Goal: Check status: Check status

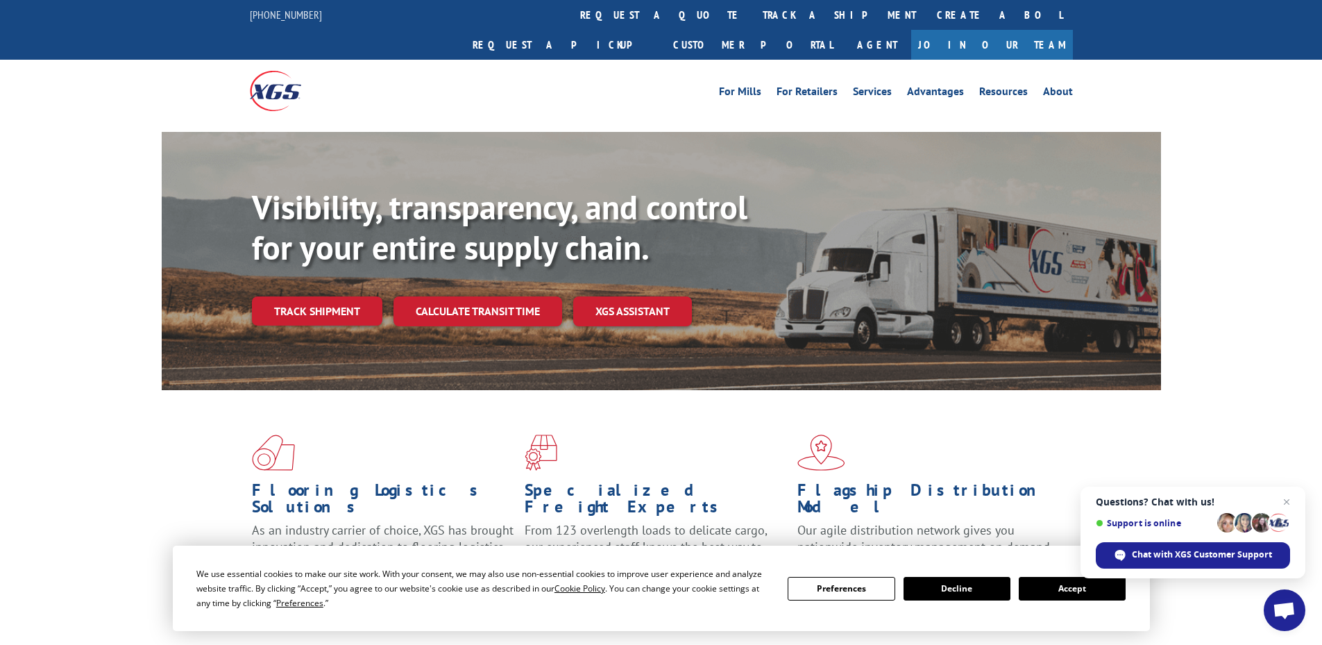
click at [321, 263] on div "Visibility, transparency, and control for your entire supply chain. Track shipm…" at bounding box center [706, 284] width 909 height 194
click at [328, 296] on link "Track shipment" at bounding box center [317, 310] width 130 height 29
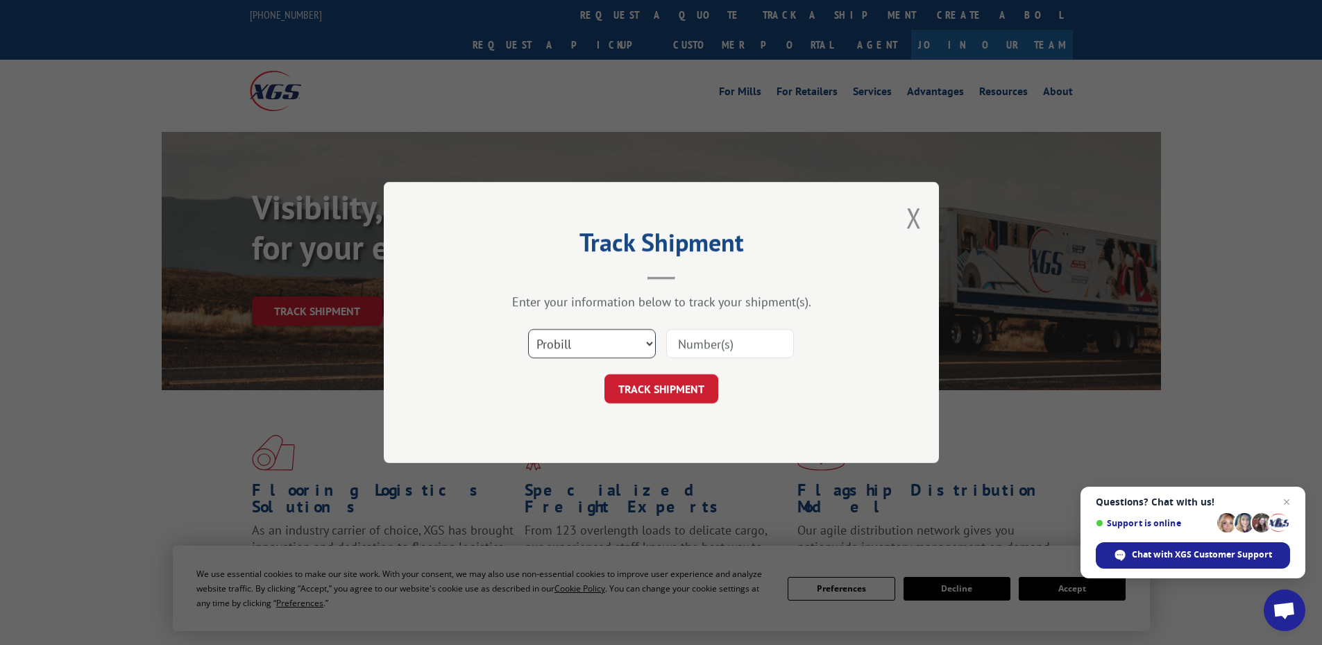
click at [569, 339] on select "Select category... Probill BOL PO" at bounding box center [592, 343] width 128 height 29
select select "bol"
click at [528, 329] on select "Select category... Probill BOL PO" at bounding box center [592, 343] width 128 height 29
click at [704, 336] on input at bounding box center [730, 343] width 128 height 29
paste input "6016581"
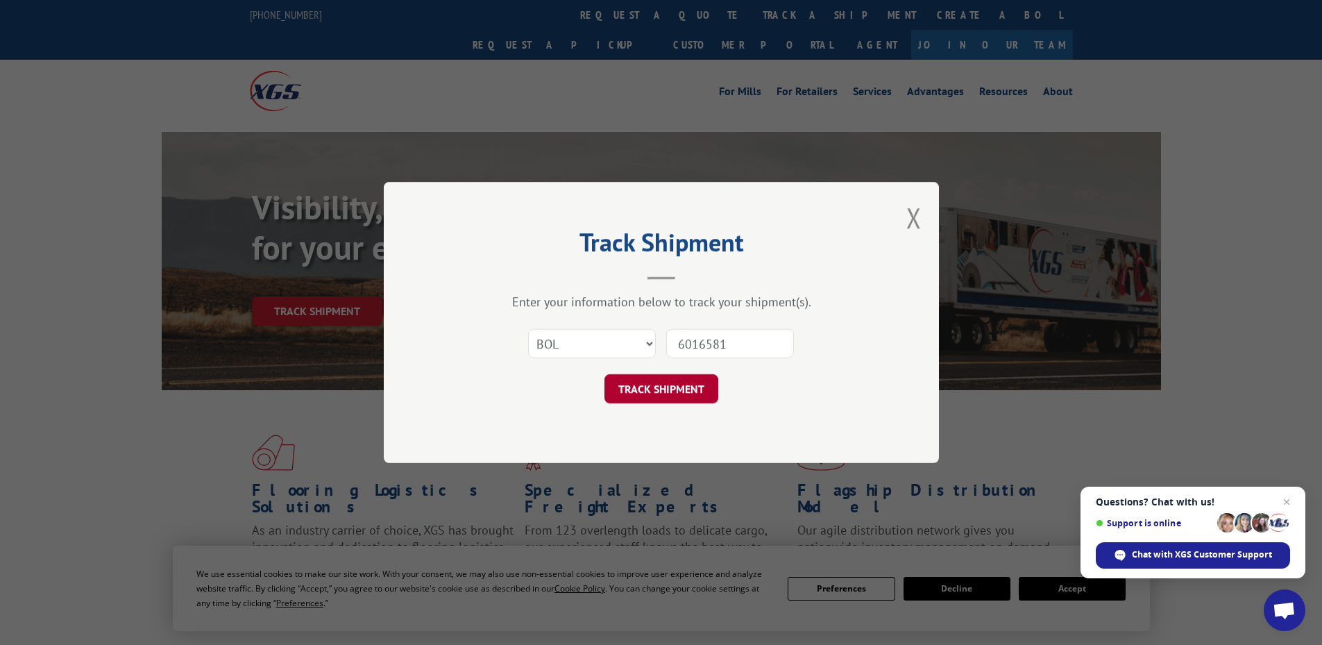
type input "6016581"
click at [678, 389] on button "TRACK SHIPMENT" at bounding box center [661, 388] width 114 height 29
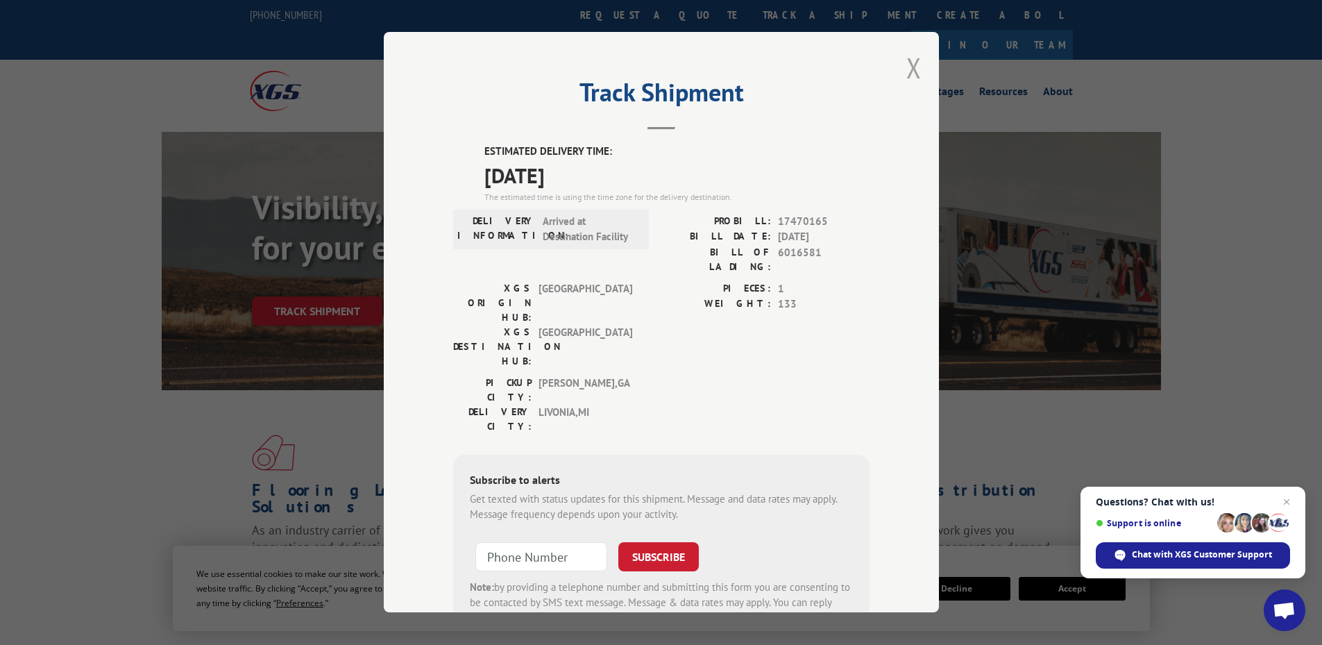
click at [912, 71] on button "Close modal" at bounding box center [913, 67] width 15 height 37
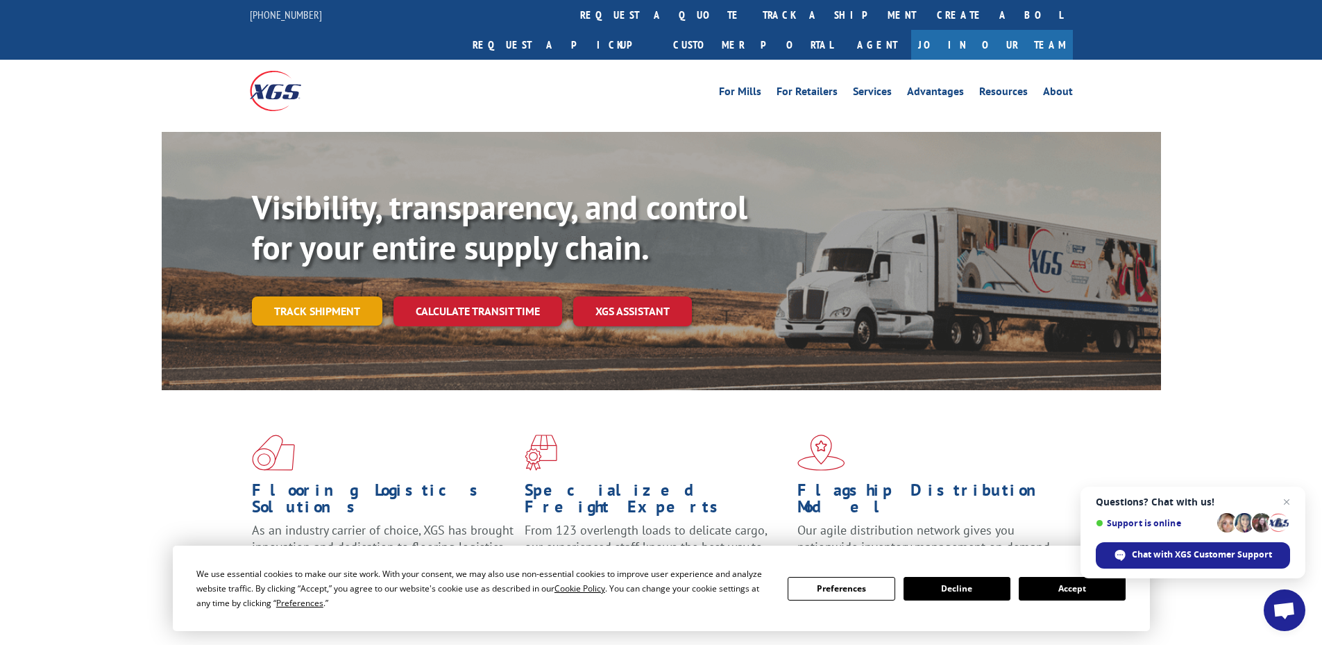
click at [330, 296] on link "Track shipment" at bounding box center [317, 310] width 130 height 29
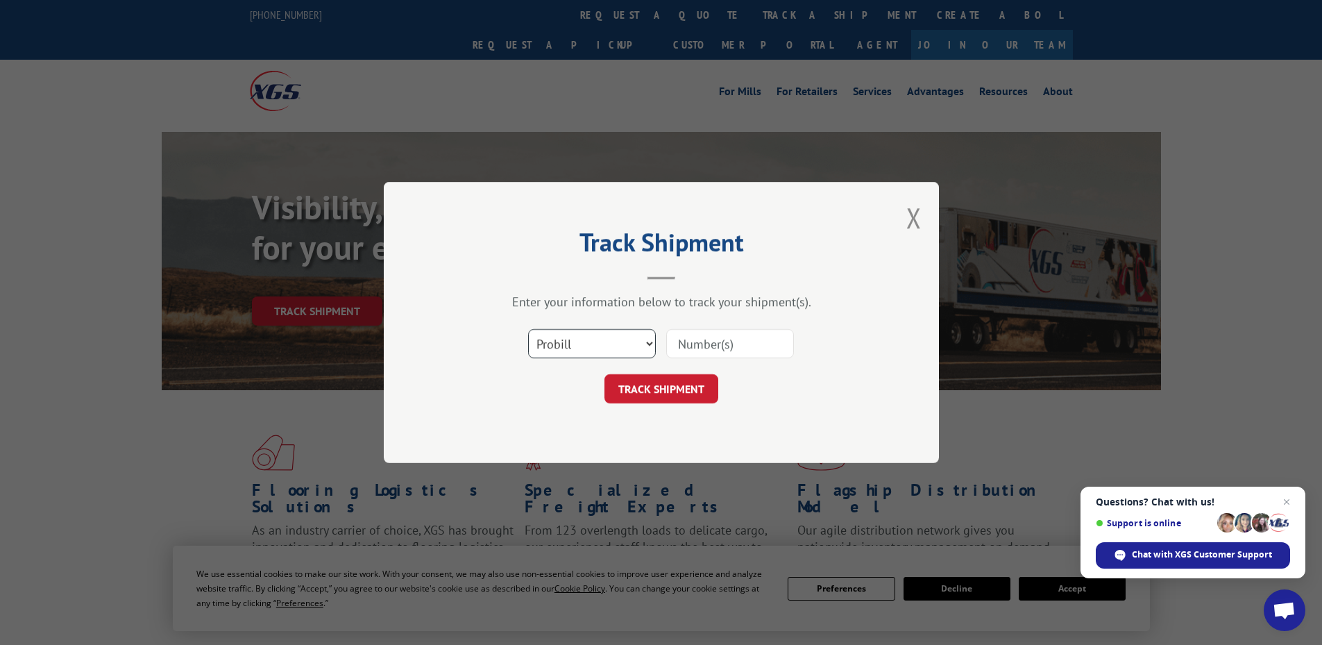
click at [547, 348] on select "Select category... Probill BOL PO" at bounding box center [592, 343] width 128 height 29
click at [192, 361] on div "Track Shipment Enter your information below to track your shipment(s). Select c…" at bounding box center [661, 322] width 1322 height 645
click at [1289, 503] on span "Close chat" at bounding box center [1286, 501] width 17 height 17
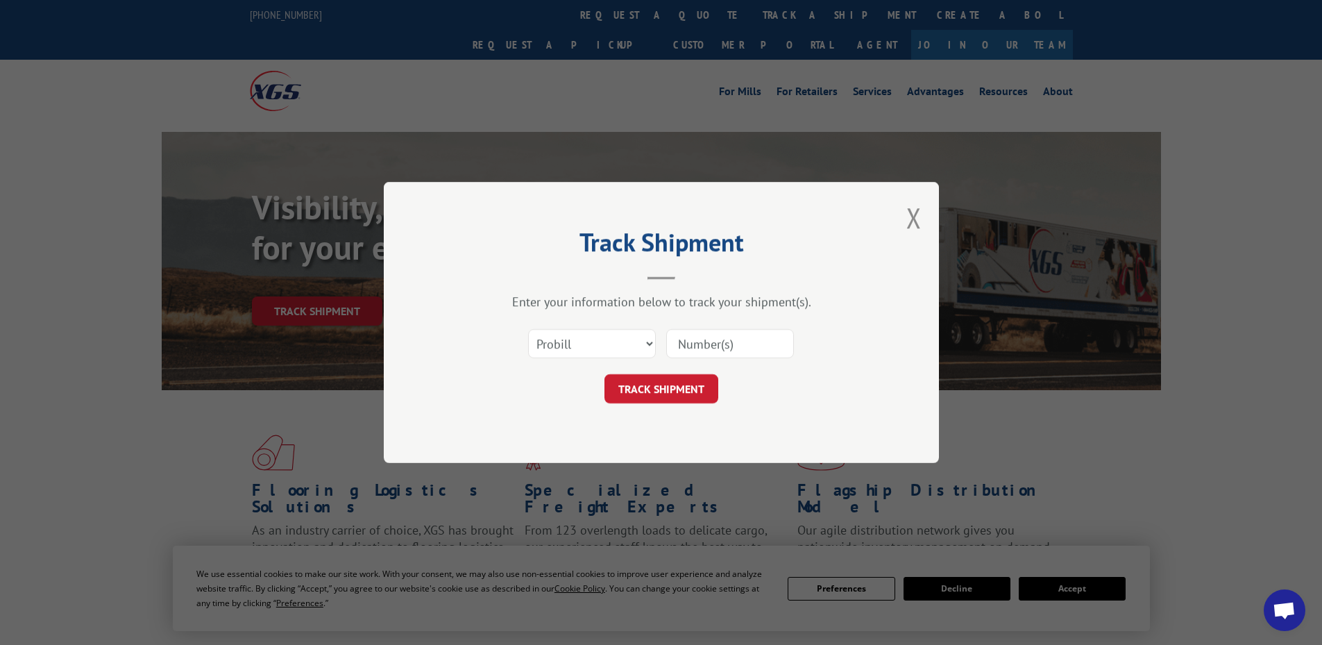
click at [905, 230] on div "Track Shipment Enter your information below to track your shipment(s). Select c…" at bounding box center [661, 322] width 555 height 281
click at [910, 226] on button "Close modal" at bounding box center [913, 217] width 15 height 37
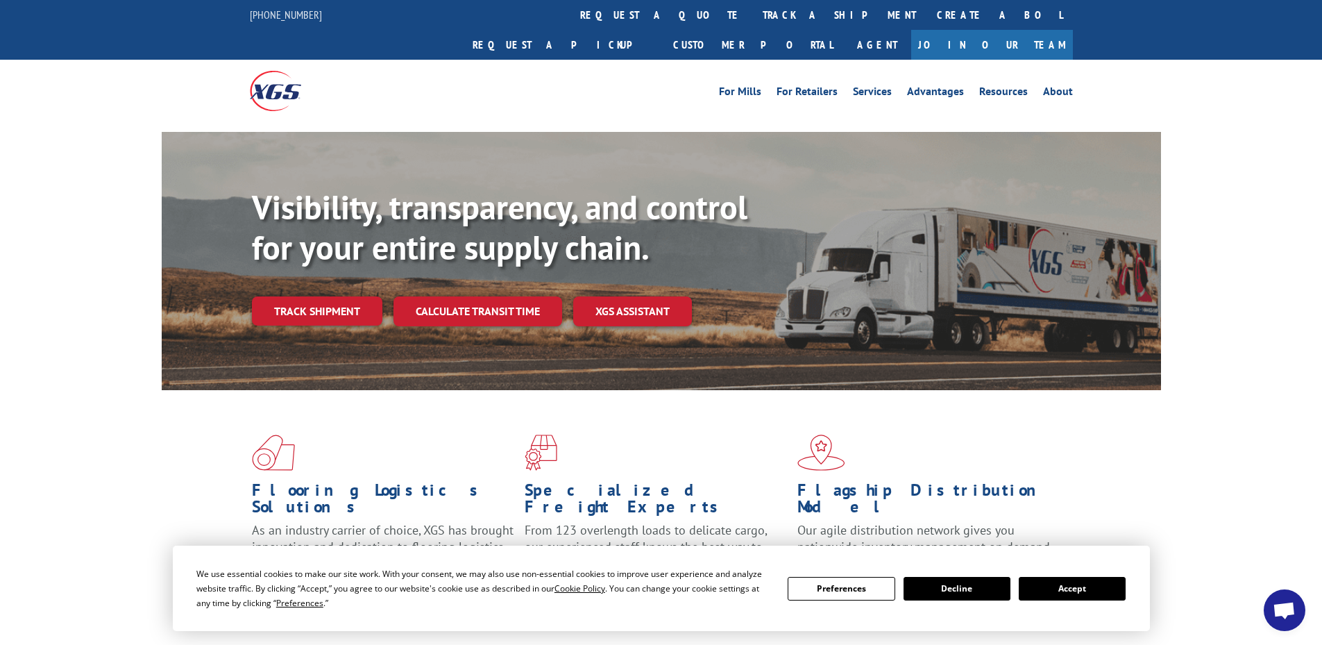
click at [1086, 596] on button "Accept" at bounding box center [1072, 589] width 107 height 24
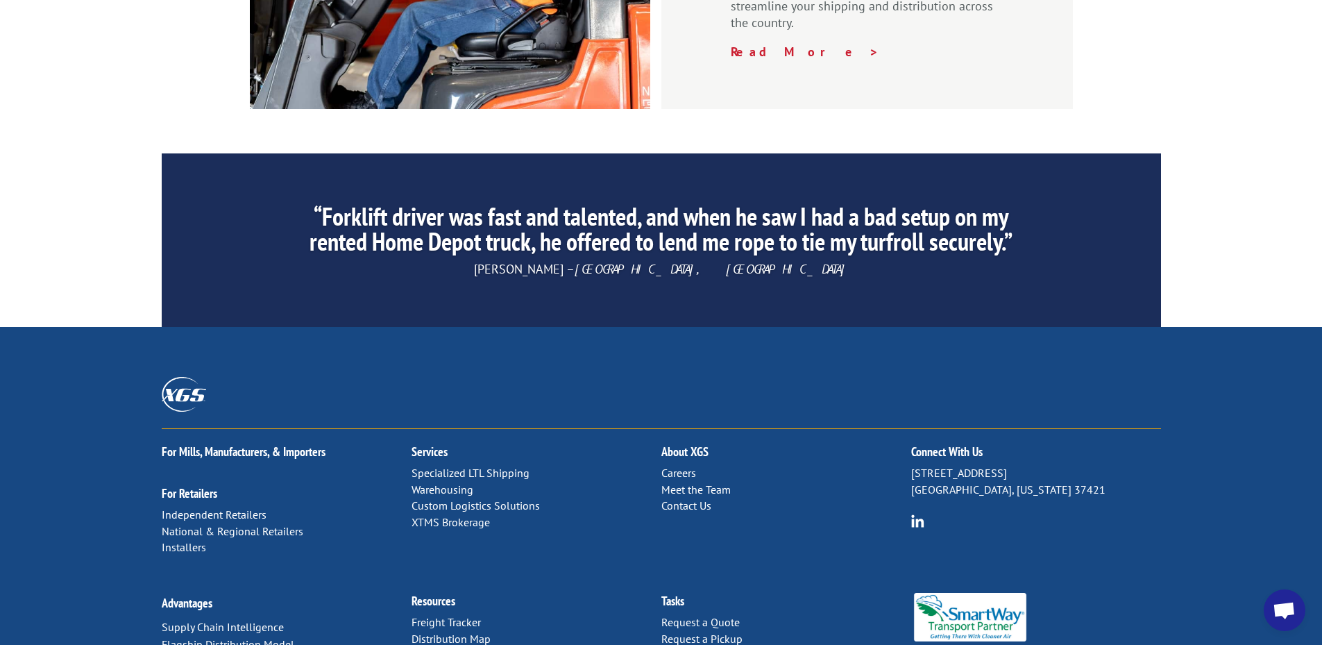
scroll to position [2102, 0]
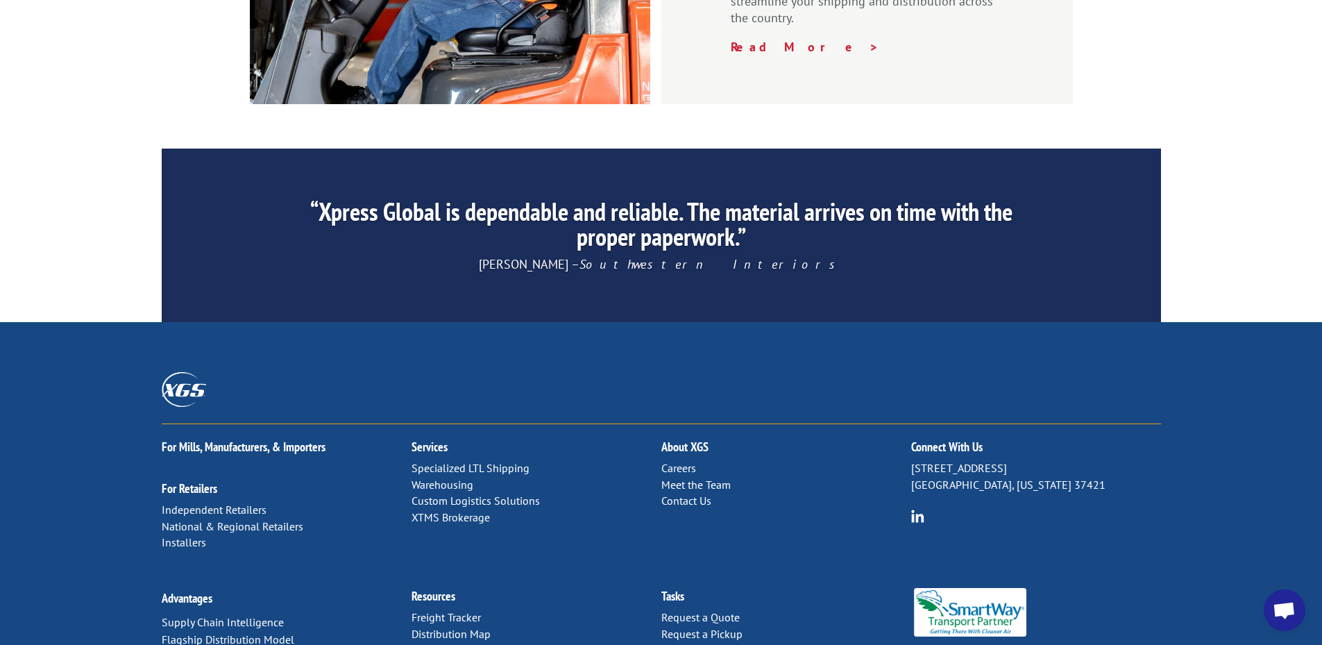
click at [467, 627] on link "Distribution Map" at bounding box center [451, 634] width 79 height 14
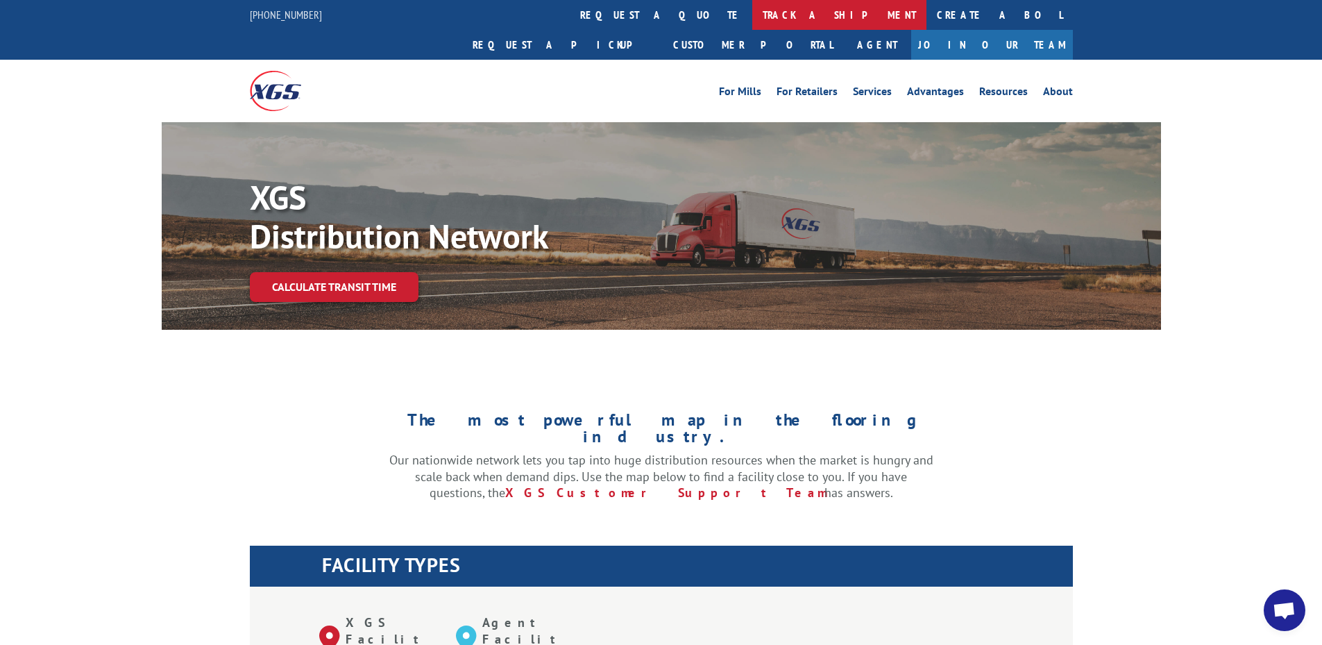
click at [752, 15] on link "track a shipment" at bounding box center [839, 15] width 174 height 30
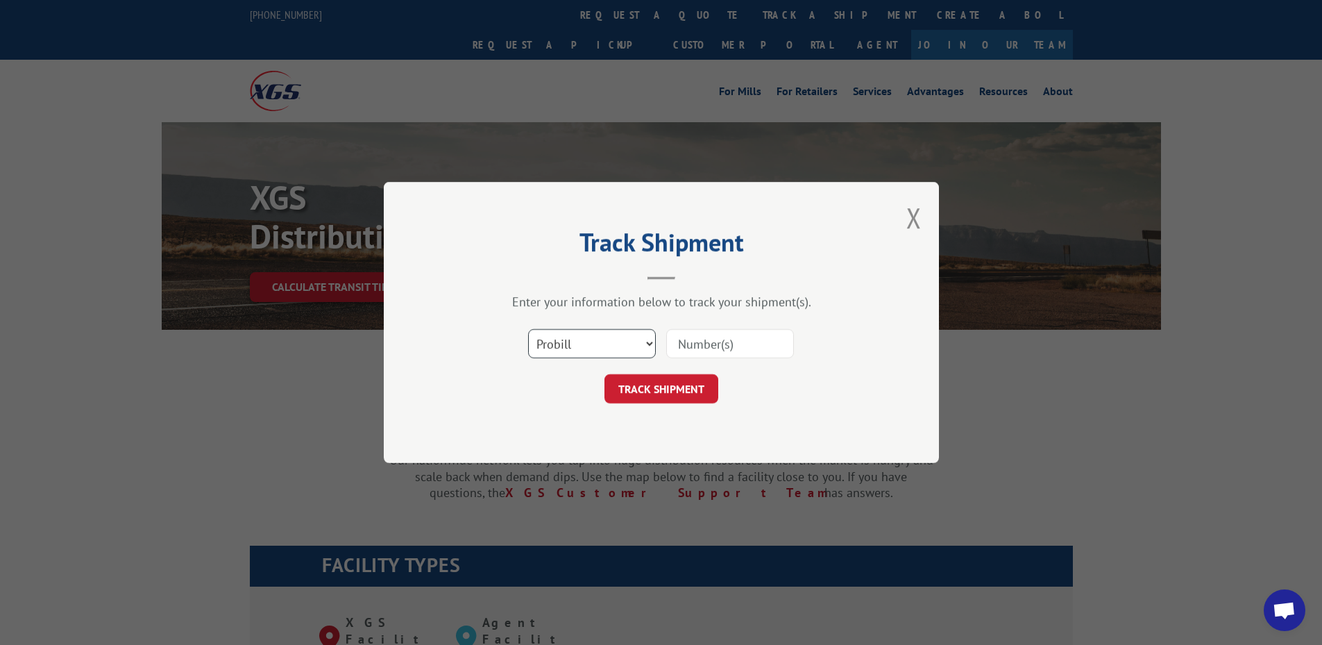
click at [570, 332] on select "Select category... Probill BOL PO" at bounding box center [592, 343] width 128 height 29
select select "bol"
click at [528, 329] on select "Select category... Probill BOL PO" at bounding box center [592, 343] width 128 height 29
click at [722, 347] on input at bounding box center [730, 343] width 128 height 29
paste input "6016581"
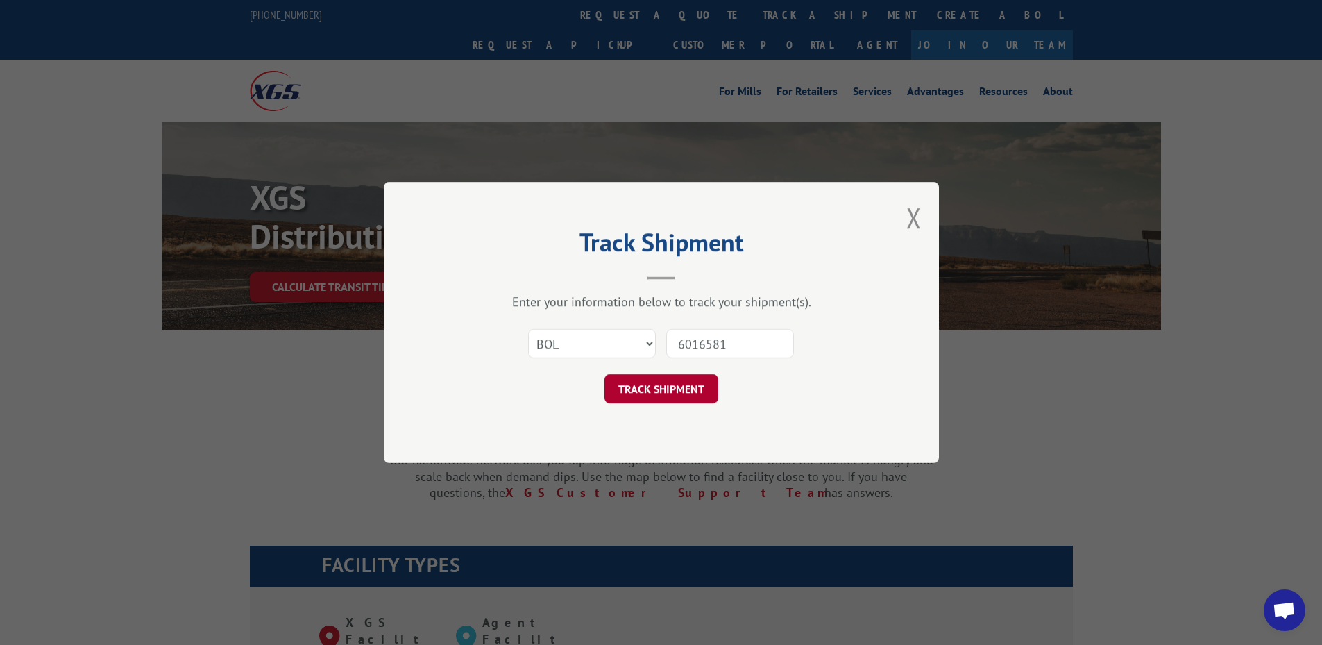
type input "6016581"
click at [685, 394] on button "TRACK SHIPMENT" at bounding box center [661, 388] width 114 height 29
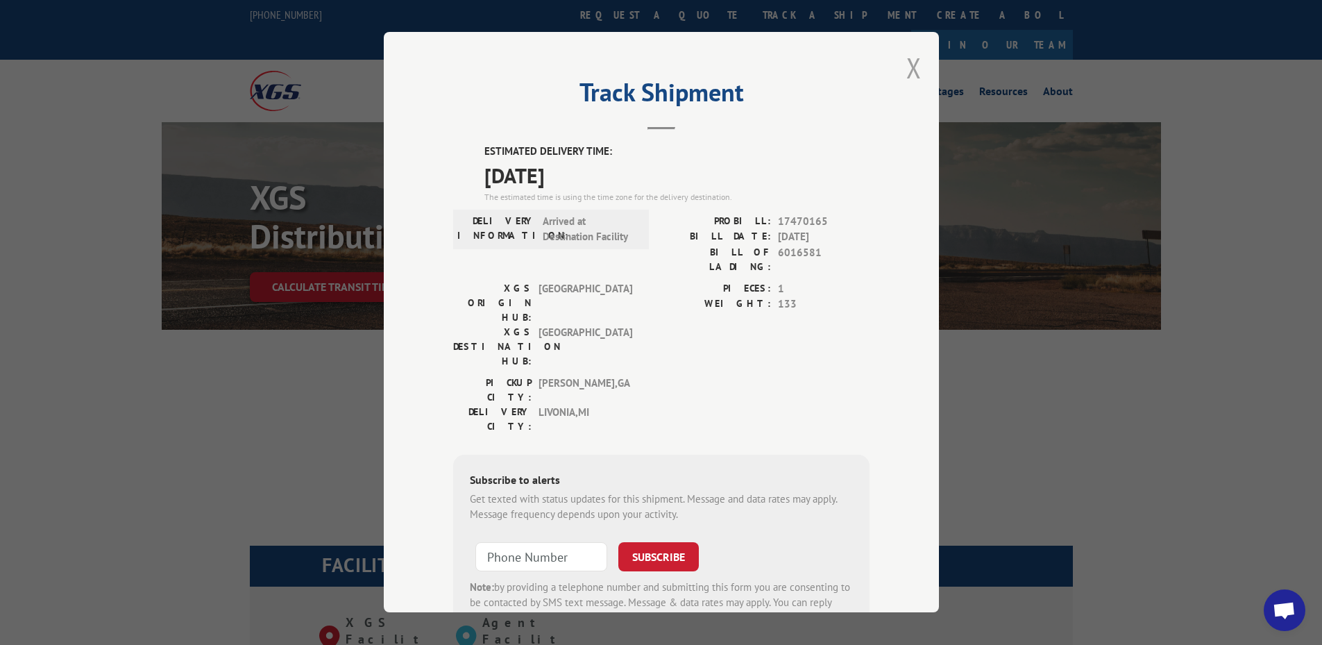
click at [915, 71] on button "Close modal" at bounding box center [913, 67] width 15 height 37
